Goal: Task Accomplishment & Management: Use online tool/utility

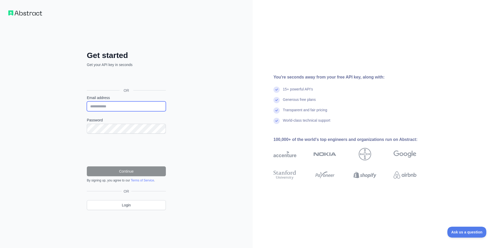
click at [132, 105] on input "Email address" at bounding box center [126, 106] width 79 height 10
type input "**********"
click at [87, 134] on nordpass-icon at bounding box center [87, 134] width 0 height 0
click at [0, 248] on nordpass-autofill-portal at bounding box center [0, 248] width 0 height 0
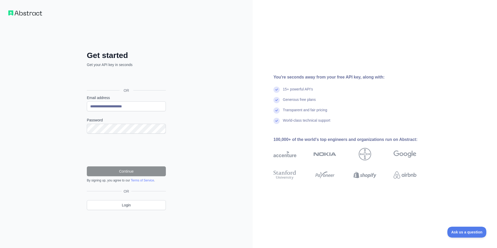
click at [0, 248] on nordpass-portal at bounding box center [0, 248] width 0 height 0
click at [144, 173] on button "Continue" at bounding box center [126, 171] width 79 height 10
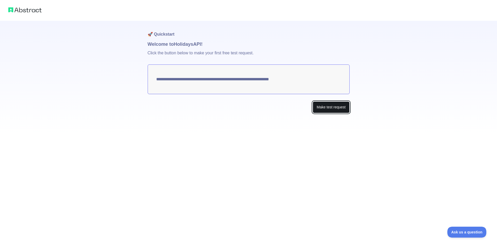
click at [323, 108] on button "Make test request" at bounding box center [331, 107] width 37 height 12
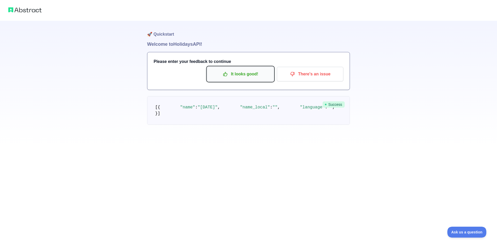
click at [252, 74] on p "It looks good!" at bounding box center [240, 74] width 59 height 9
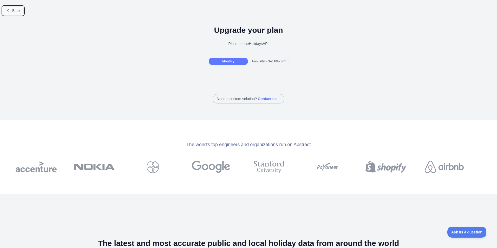
click at [12, 10] on span "Back" at bounding box center [16, 11] width 8 height 4
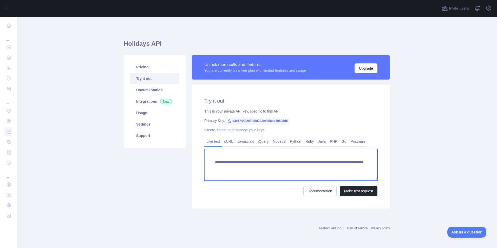
drag, startPoint x: 223, startPoint y: 174, endPoint x: 213, endPoint y: 162, distance: 15.7
click at [213, 162] on textarea "**********" at bounding box center [290, 165] width 173 height 32
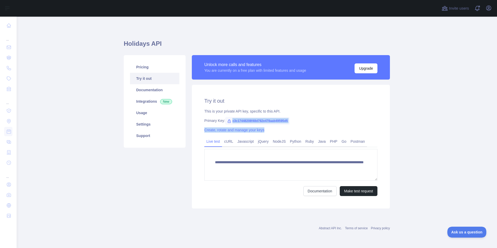
drag, startPoint x: 231, startPoint y: 121, endPoint x: 291, endPoint y: 124, distance: 59.4
click at [291, 124] on div "**********" at bounding box center [291, 147] width 198 height 124
click at [237, 120] on span "c3c17448208f48d782e478aab49595d5" at bounding box center [257, 121] width 65 height 8
drag, startPoint x: 231, startPoint y: 120, endPoint x: 287, endPoint y: 121, distance: 56.2
click at [287, 121] on span "c3c17448208f48d782e478aab49595d5" at bounding box center [257, 121] width 65 height 8
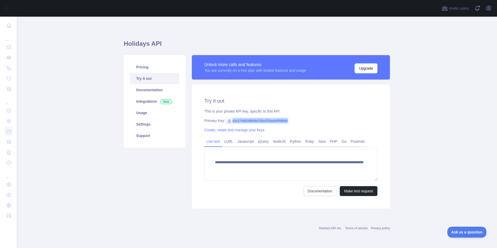
copy span "c3c17448208f48d782e478aab49595d5"
